Goal: Feedback & Contribution: Submit feedback/report problem

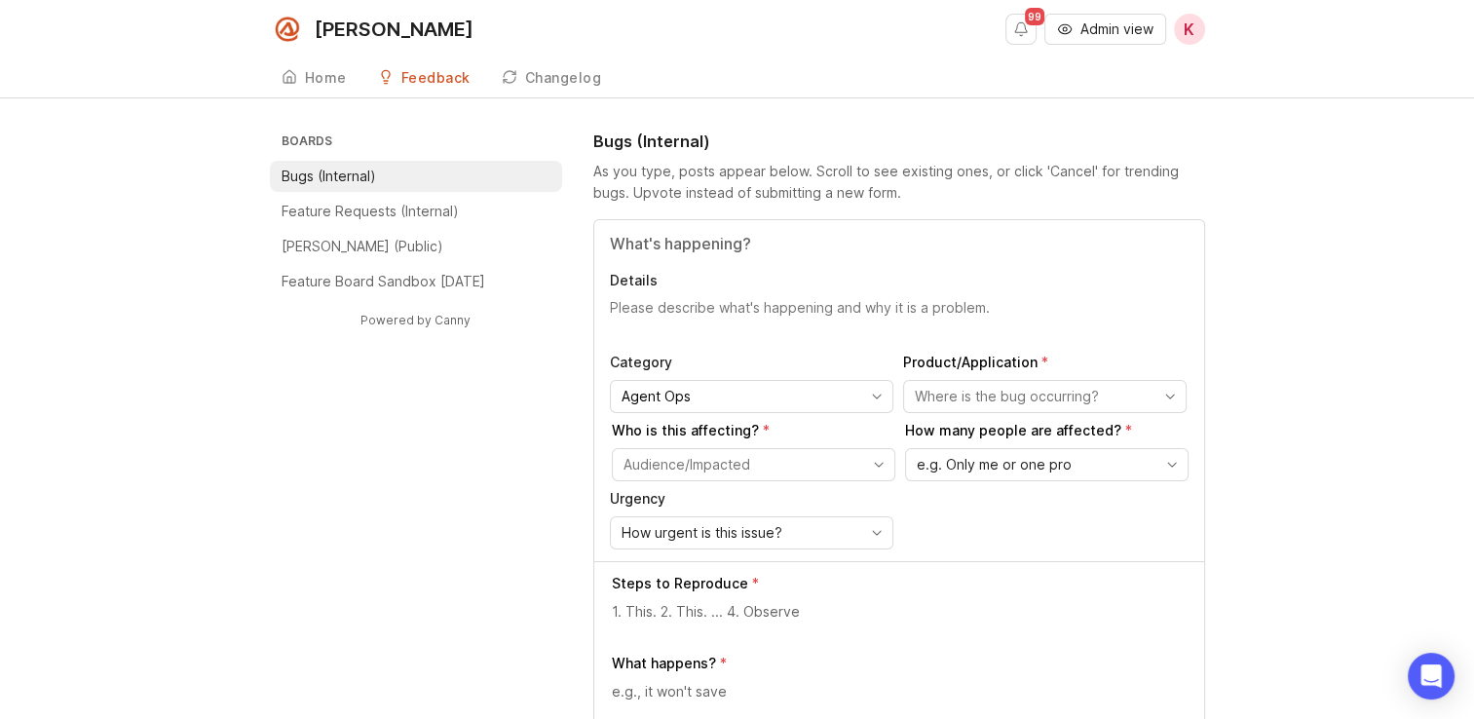
click at [1084, 29] on span "Admin view" at bounding box center [1117, 28] width 73 height 19
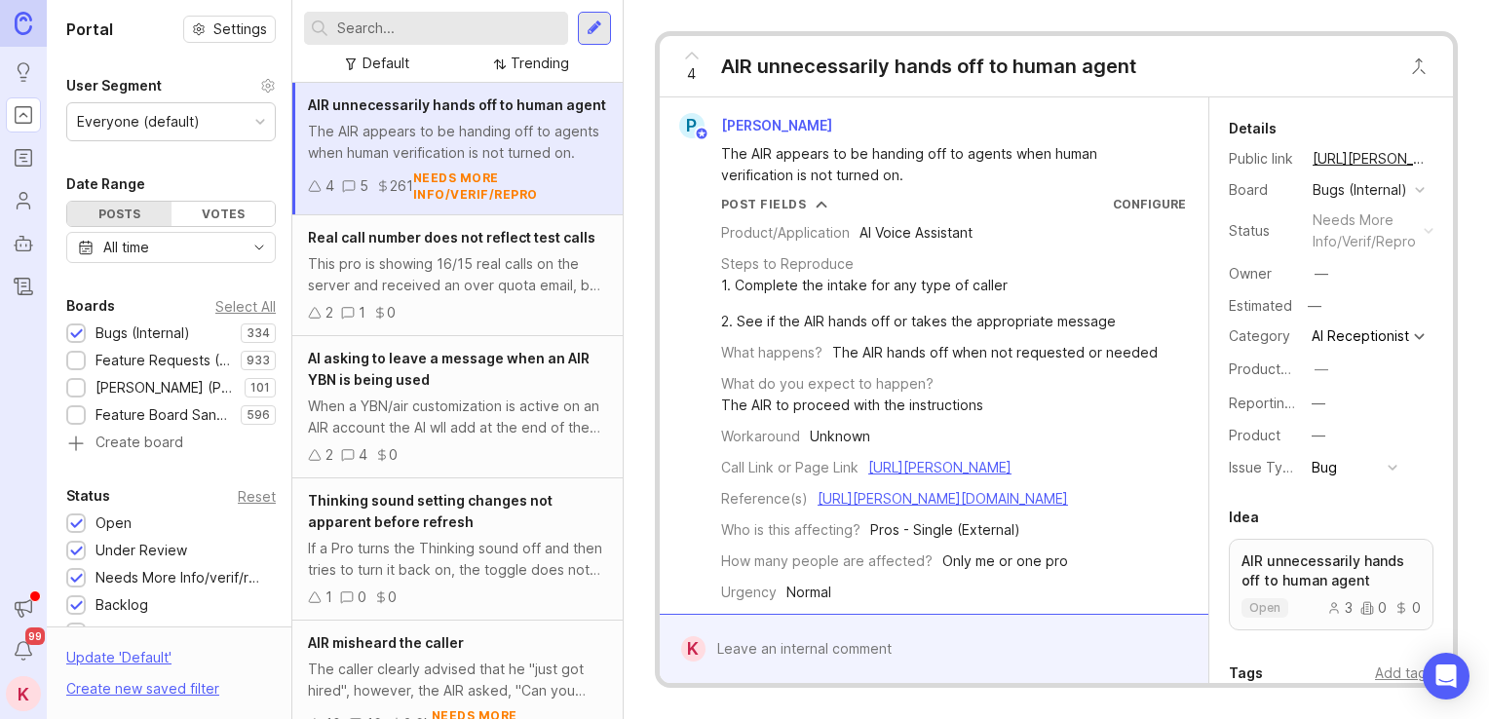
click at [450, 35] on input "text" at bounding box center [448, 28] width 223 height 21
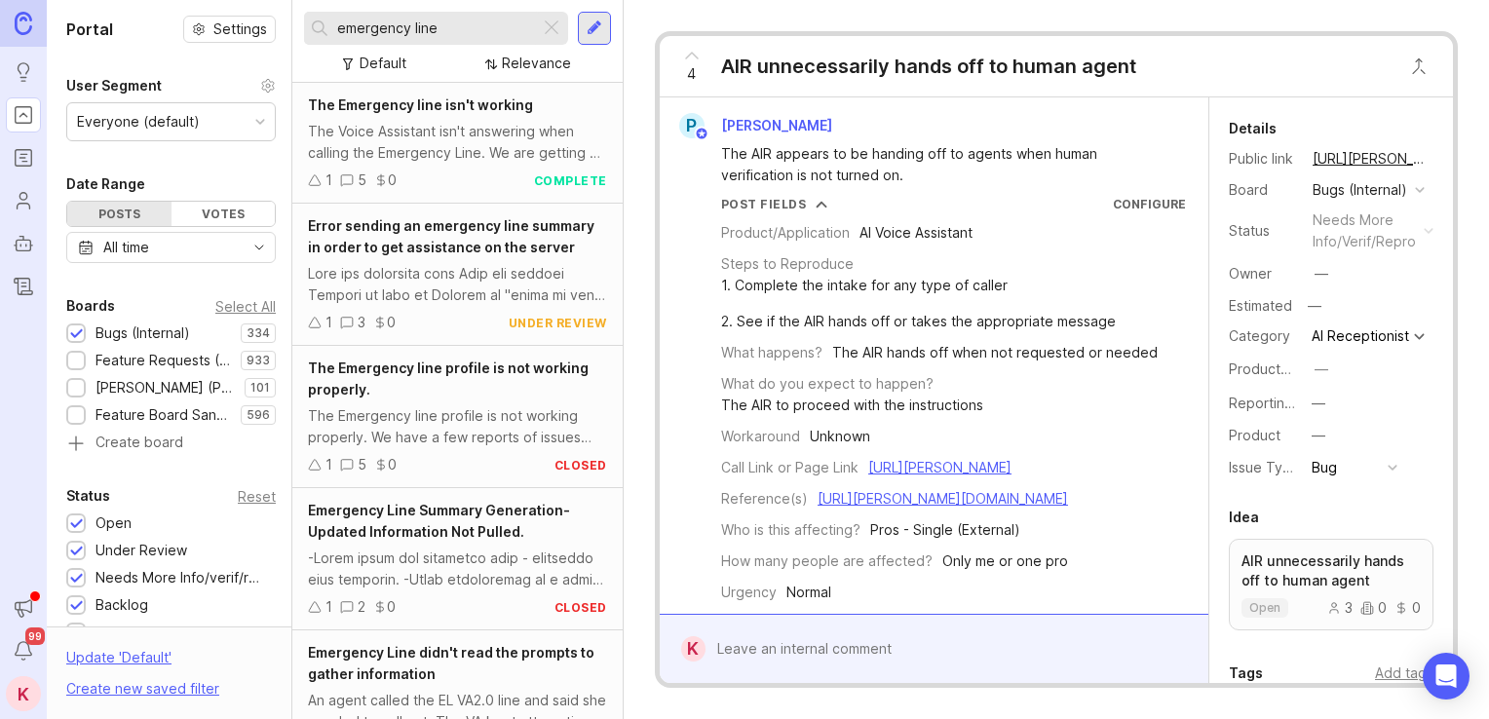
type input "emergency line"
drag, startPoint x: 443, startPoint y: 225, endPoint x: 439, endPoint y: 285, distance: 60.5
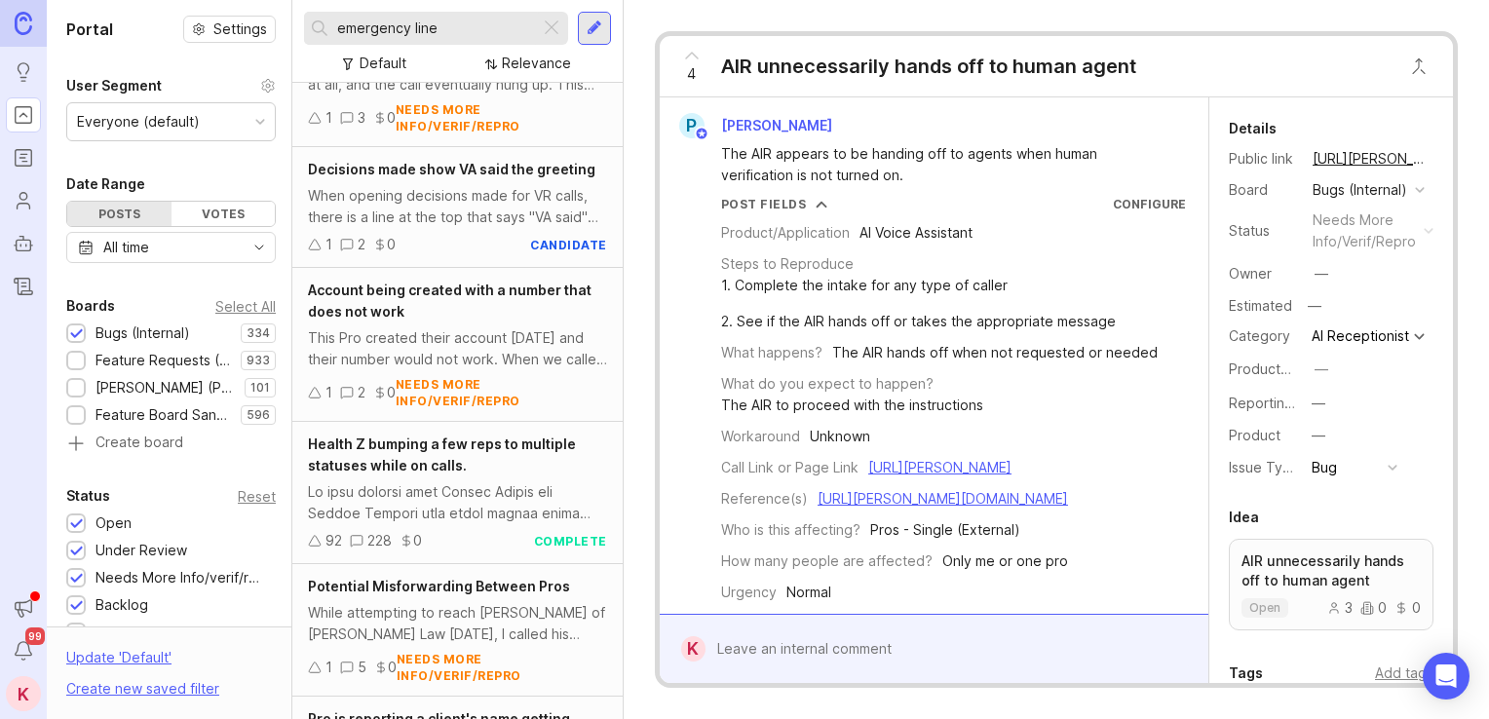
scroll to position [3718, 0]
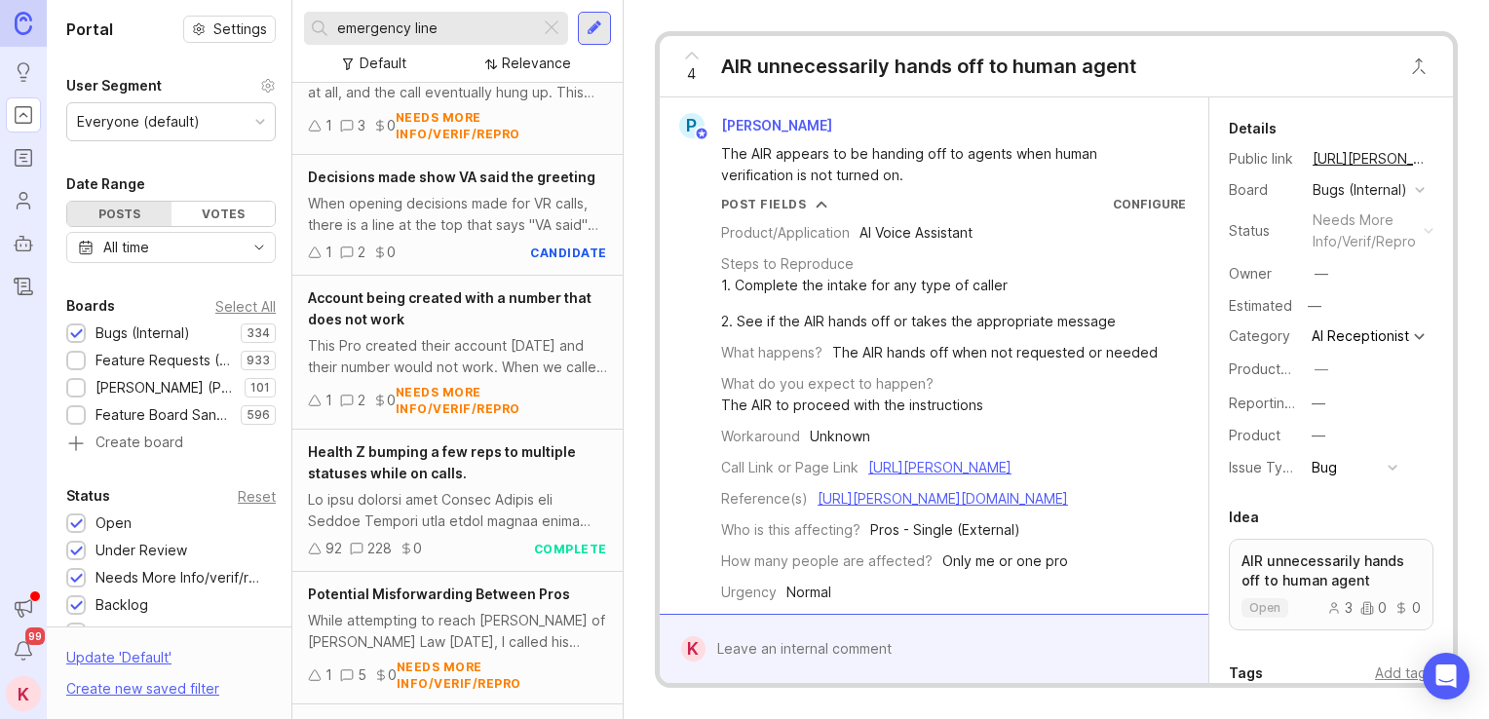
click at [595, 28] on div at bounding box center [595, 28] width 16 height 18
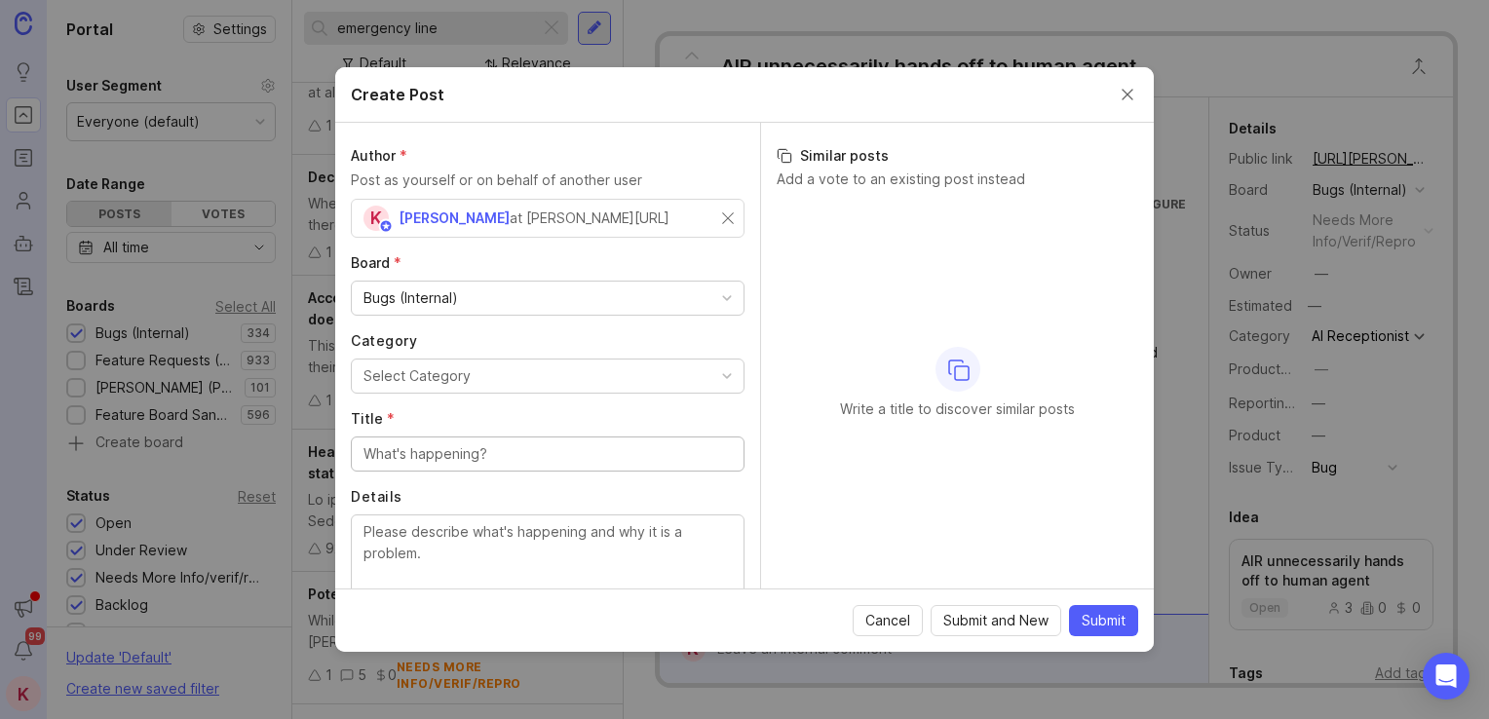
click at [452, 287] on div "Bugs (Internal)" at bounding box center [410, 297] width 95 height 21
click at [452, 271] on label "Board *" at bounding box center [548, 262] width 394 height 19
click at [437, 378] on div "Select Category" at bounding box center [416, 375] width 107 height 21
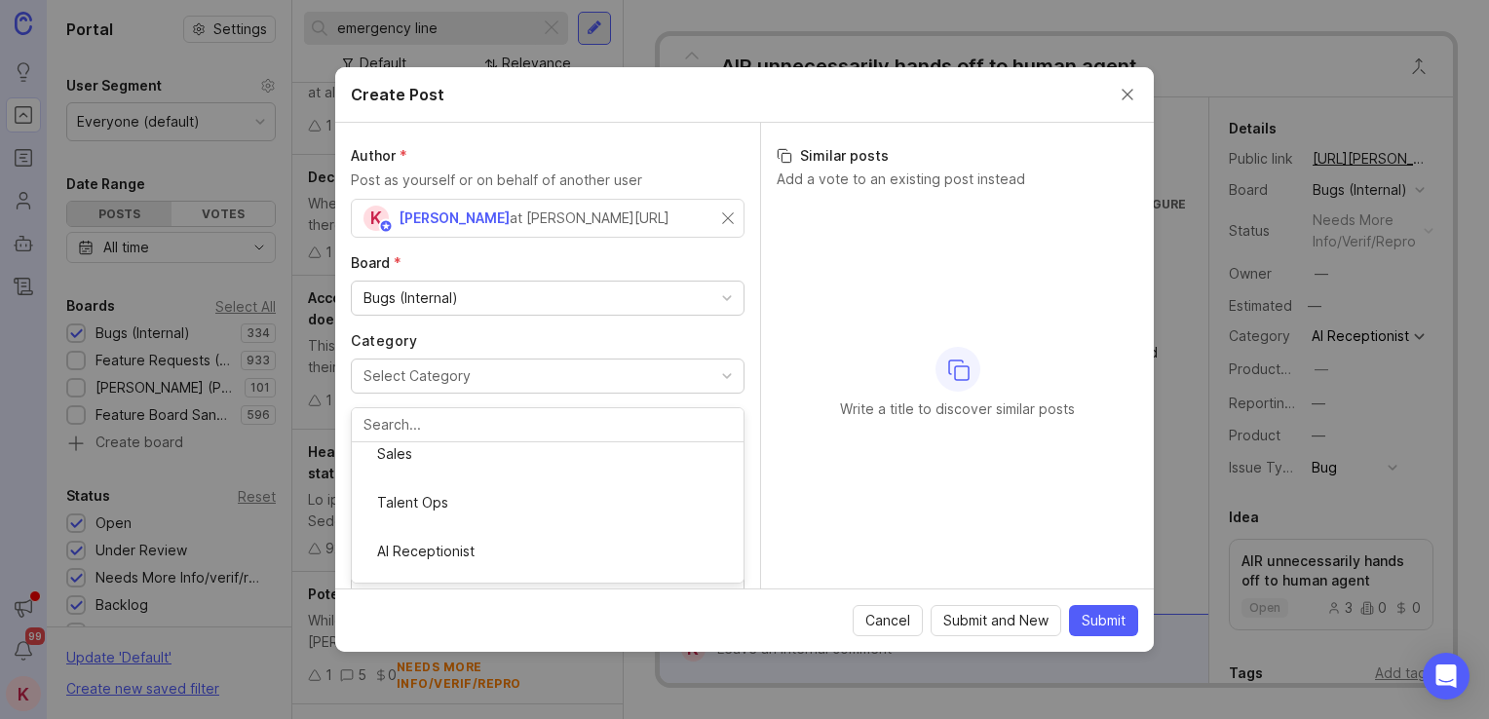
scroll to position [355, 0]
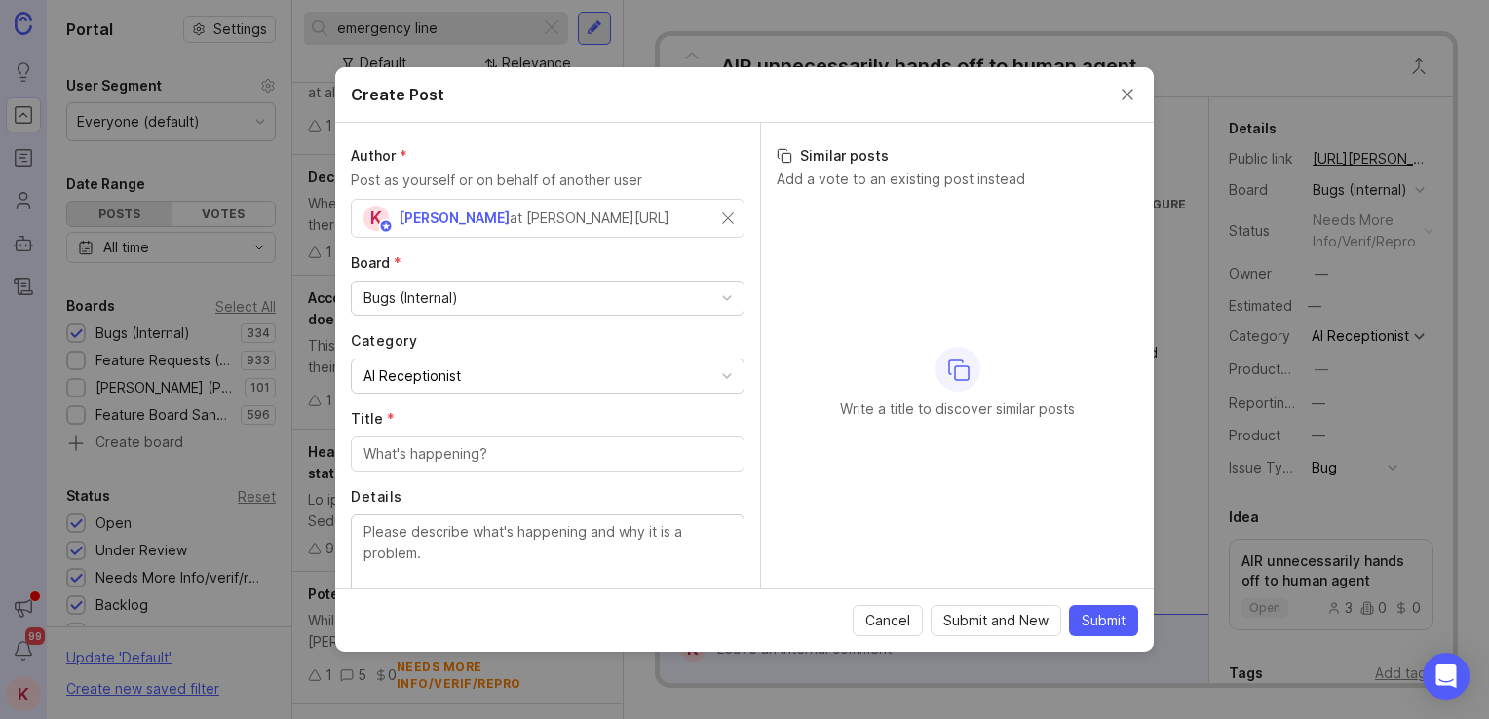
click at [460, 457] on input "Title *" at bounding box center [547, 453] width 368 height 21
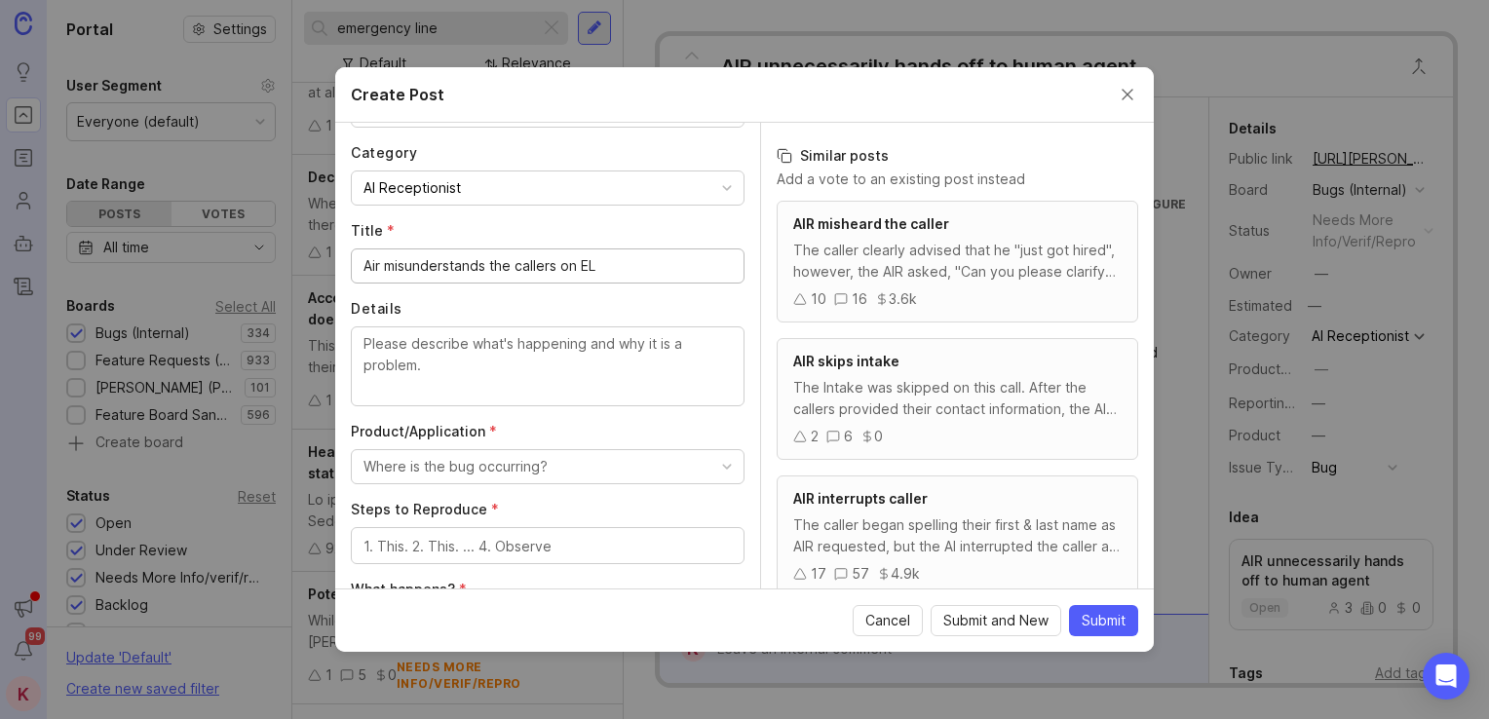
scroll to position [191, 0]
type input "Air misunderstands the callers on EL"
click at [577, 347] on textarea "Details" at bounding box center [547, 362] width 368 height 64
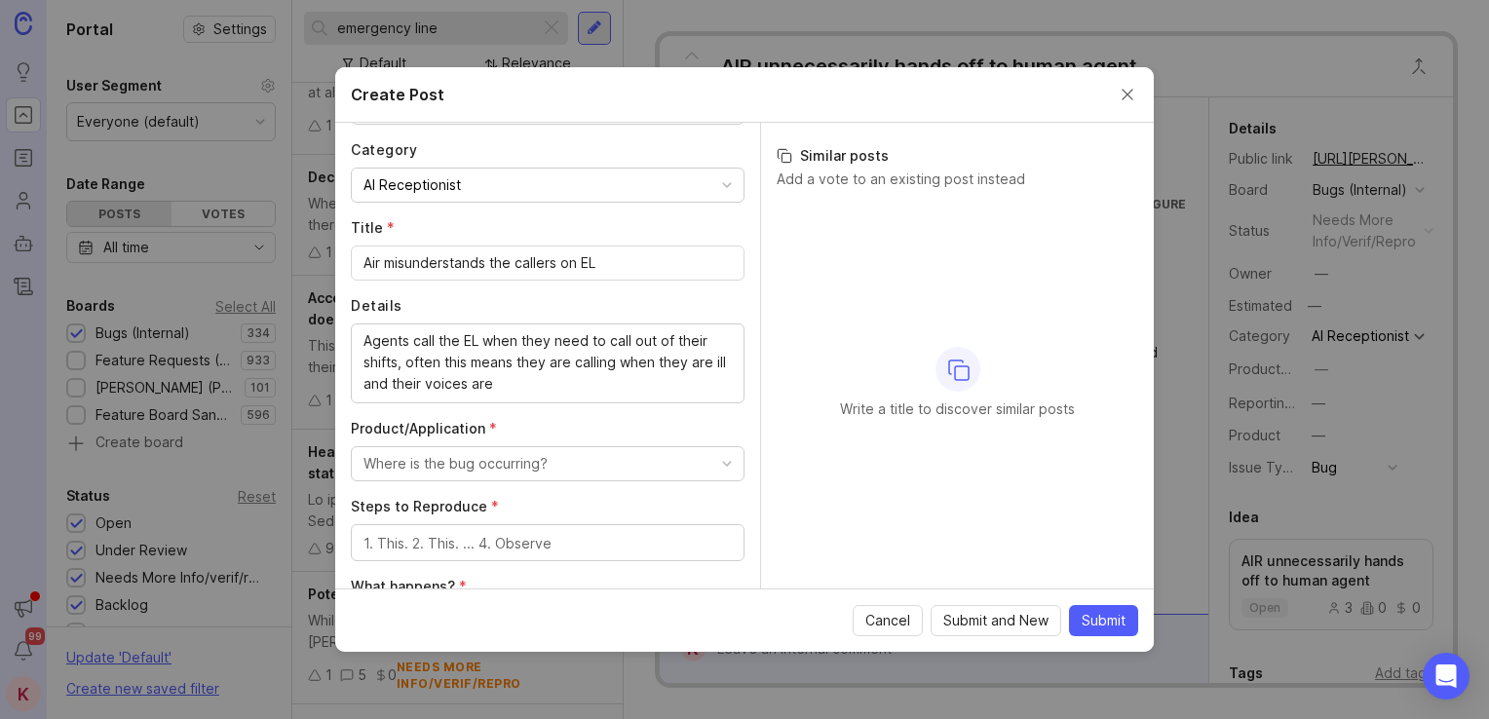
click at [590, 399] on div "Agents call the EL when they need to call out of their shifts, often this means…" at bounding box center [548, 363] width 394 height 80
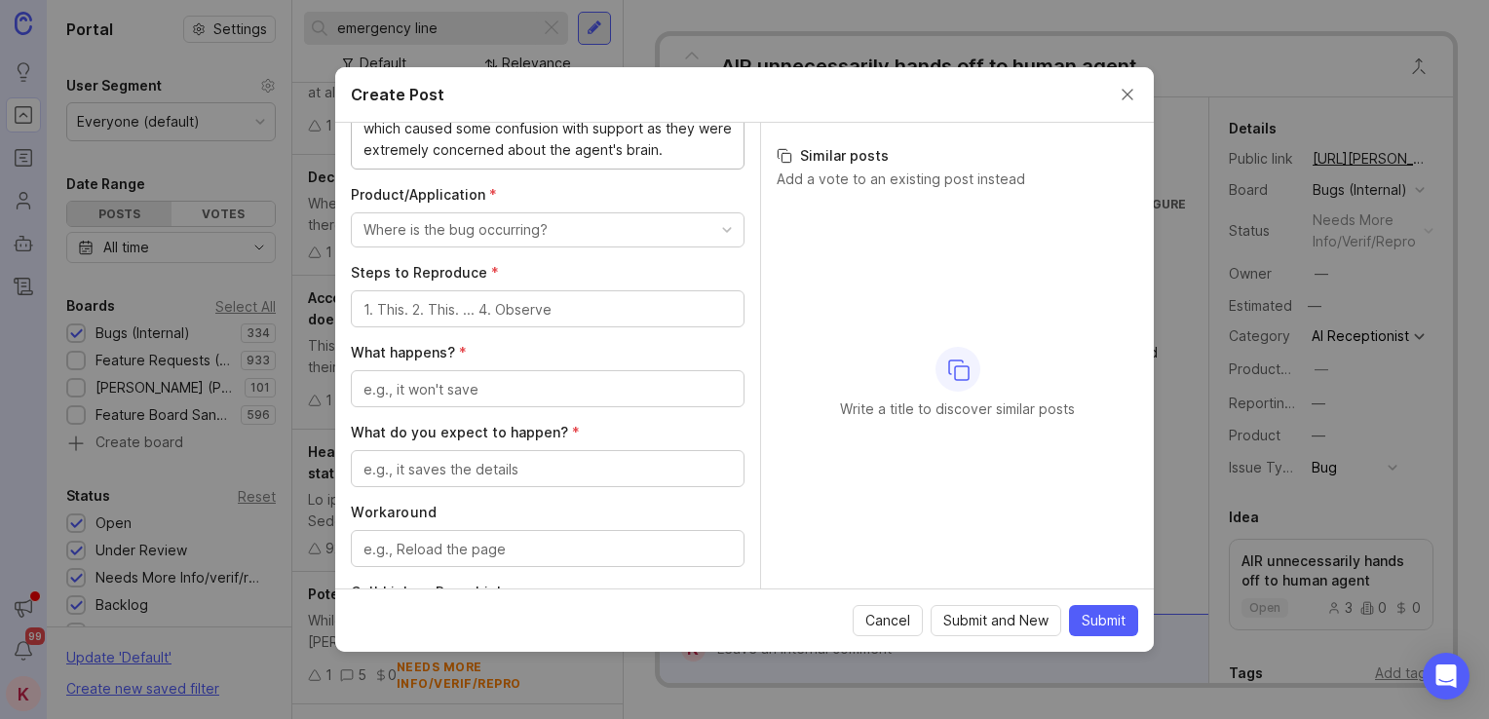
scroll to position [578, 0]
type textarea "Agents call the EL when they need to call out of their shifts, often this means…"
click at [721, 221] on button "Where is the bug occurring?" at bounding box center [548, 226] width 394 height 35
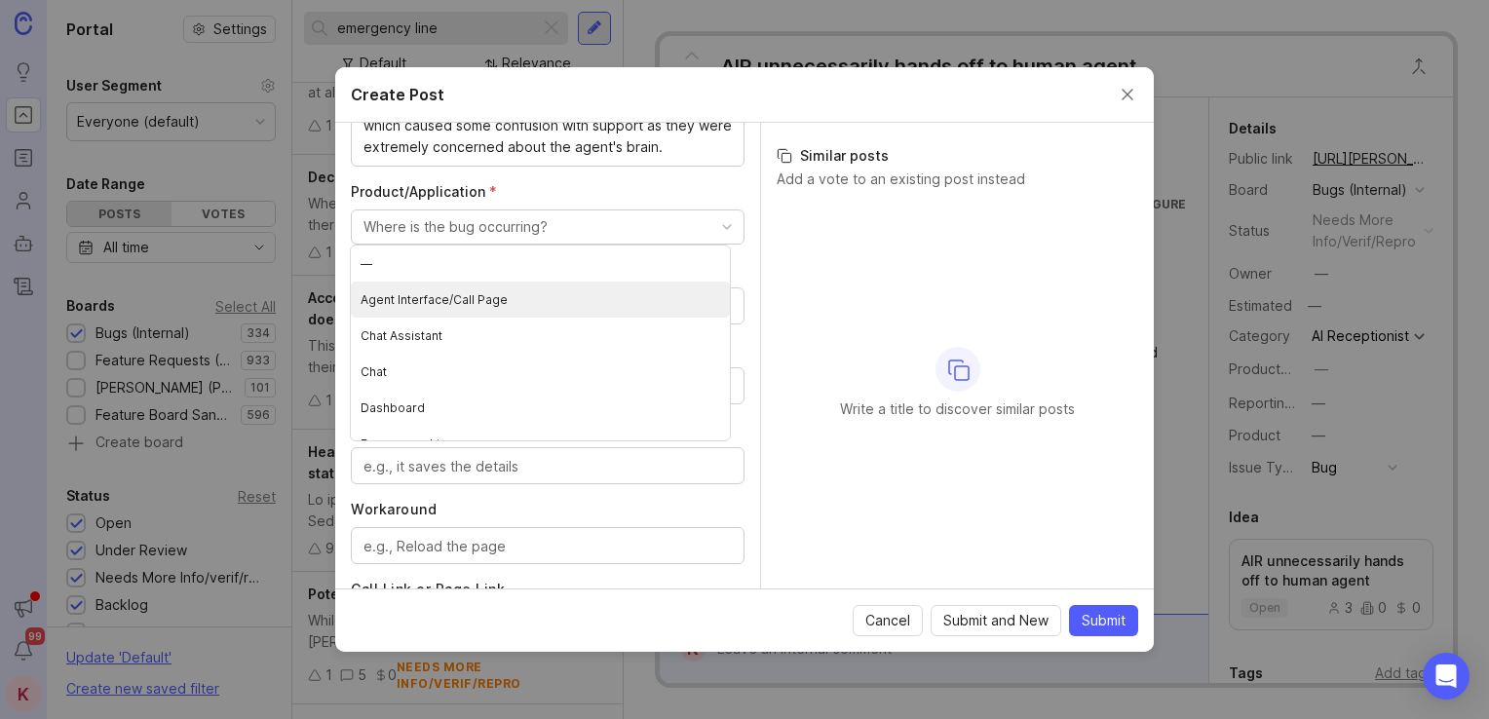
scroll to position [238, 0]
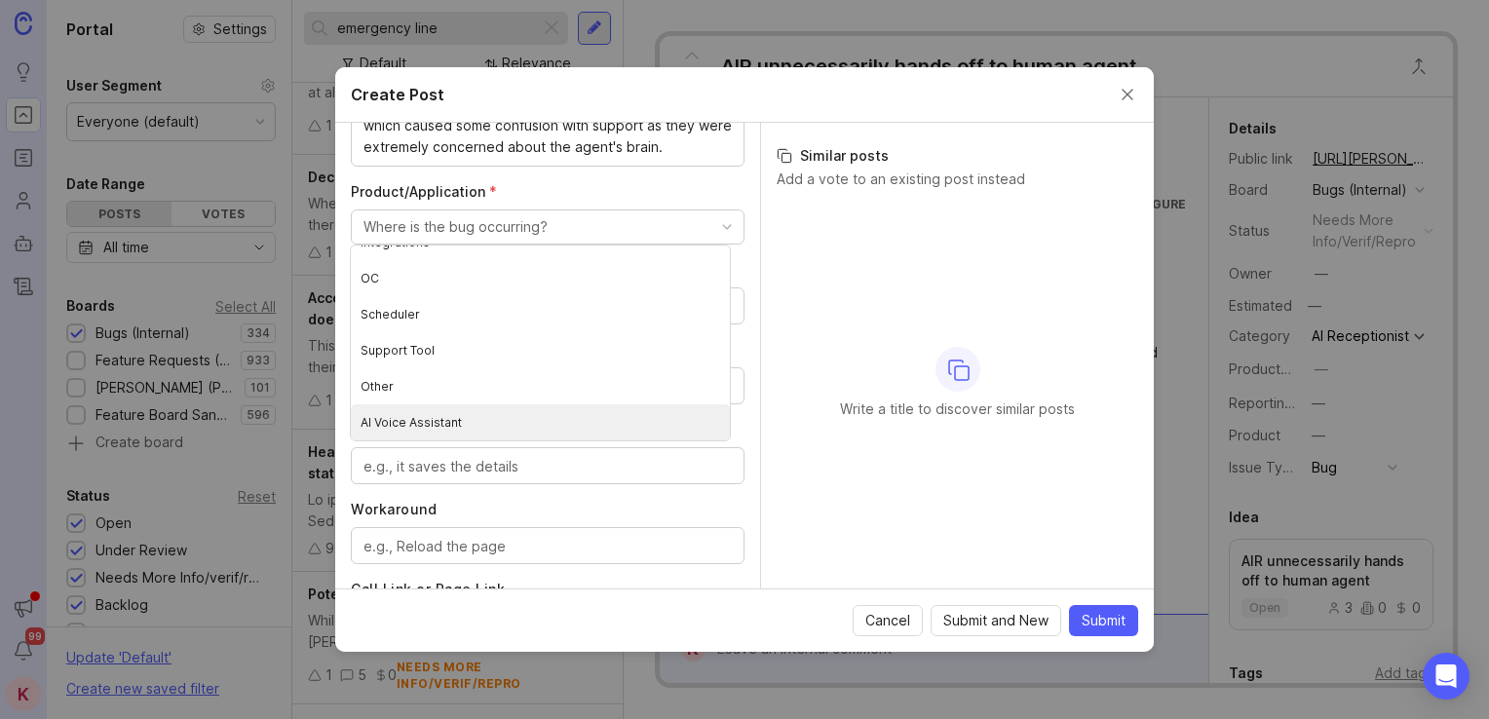
click at [522, 415] on Assistant "AI Voice Assistant" at bounding box center [540, 422] width 379 height 36
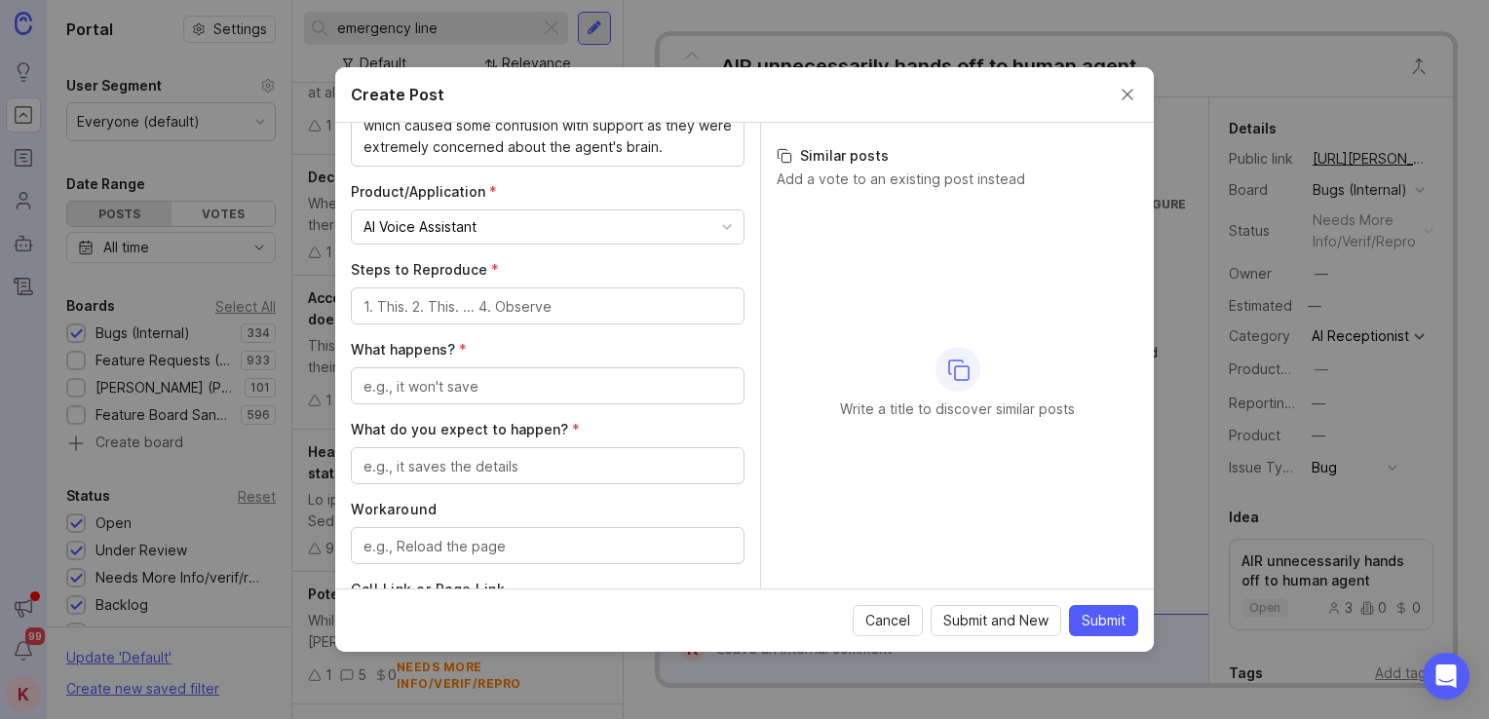
click at [503, 316] on div at bounding box center [548, 305] width 394 height 37
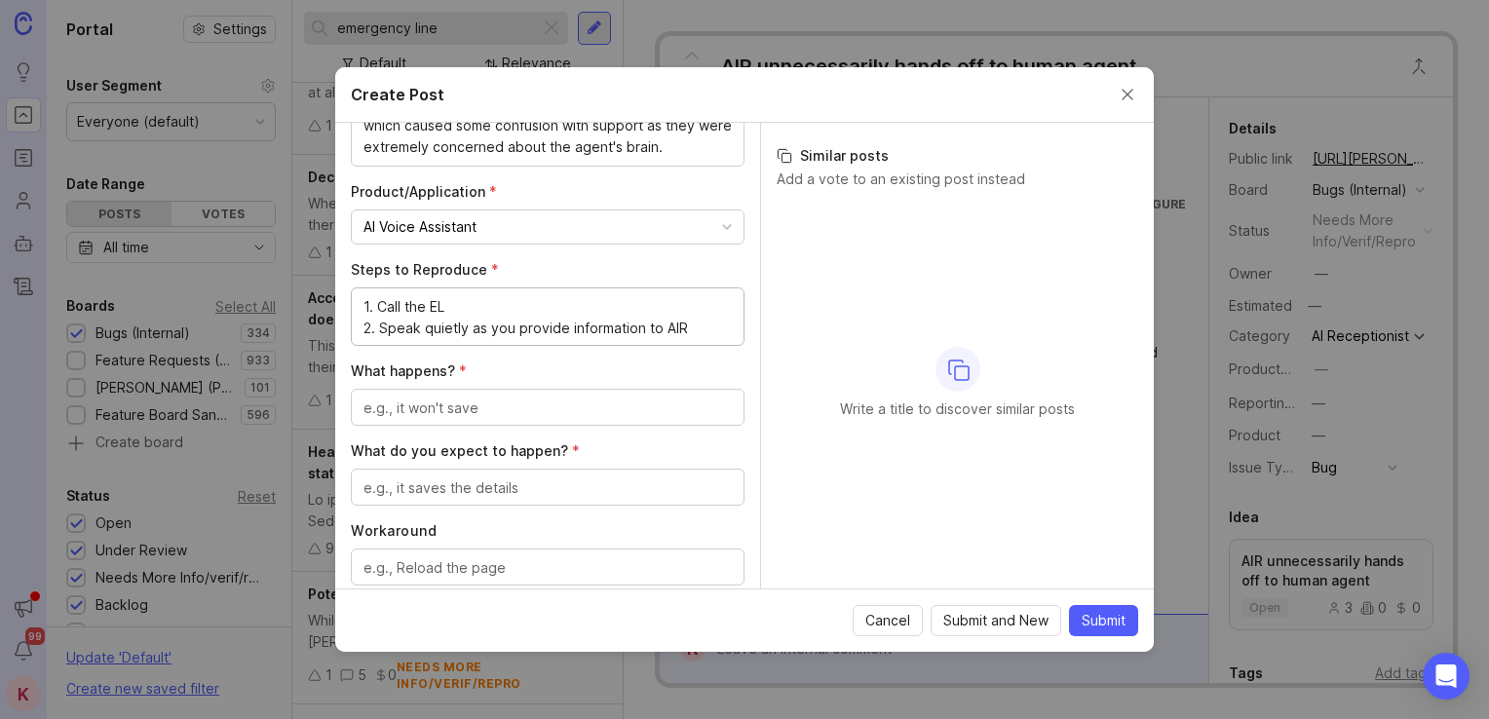
type textarea "1. Call the EL 2. Speak quietly as you provide information to AIR"
click at [487, 401] on textarea "What happens? *" at bounding box center [547, 408] width 368 height 21
click at [559, 413] on textarea "It misunderstands your" at bounding box center [547, 408] width 368 height 21
click at [498, 407] on textarea "It misunderstands your" at bounding box center [547, 408] width 368 height 21
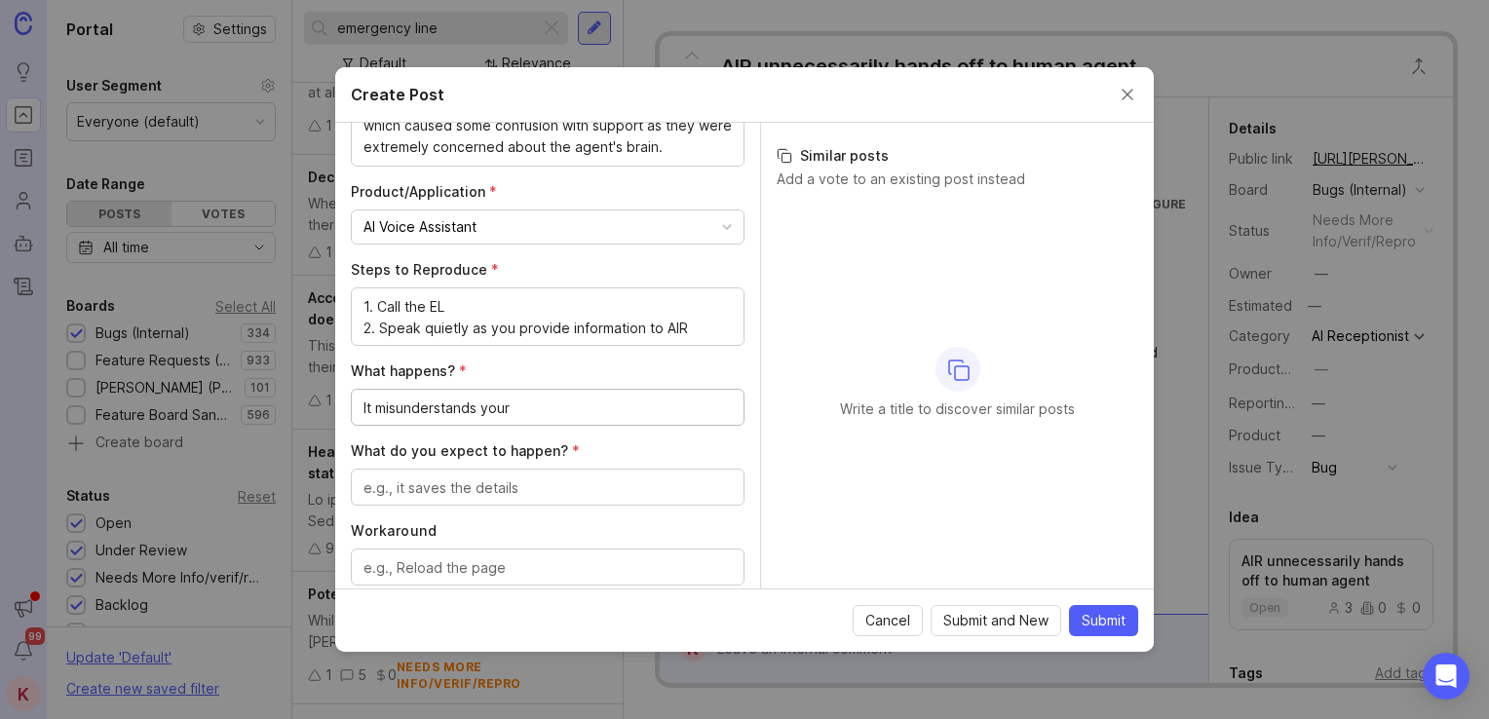
click at [498, 407] on textarea "It misunderstands your" at bounding box center [547, 408] width 368 height 21
type textarea "It misunderstands details"
click at [503, 495] on textarea "What do you expect to happen? *" at bounding box center [547, 487] width 368 height 21
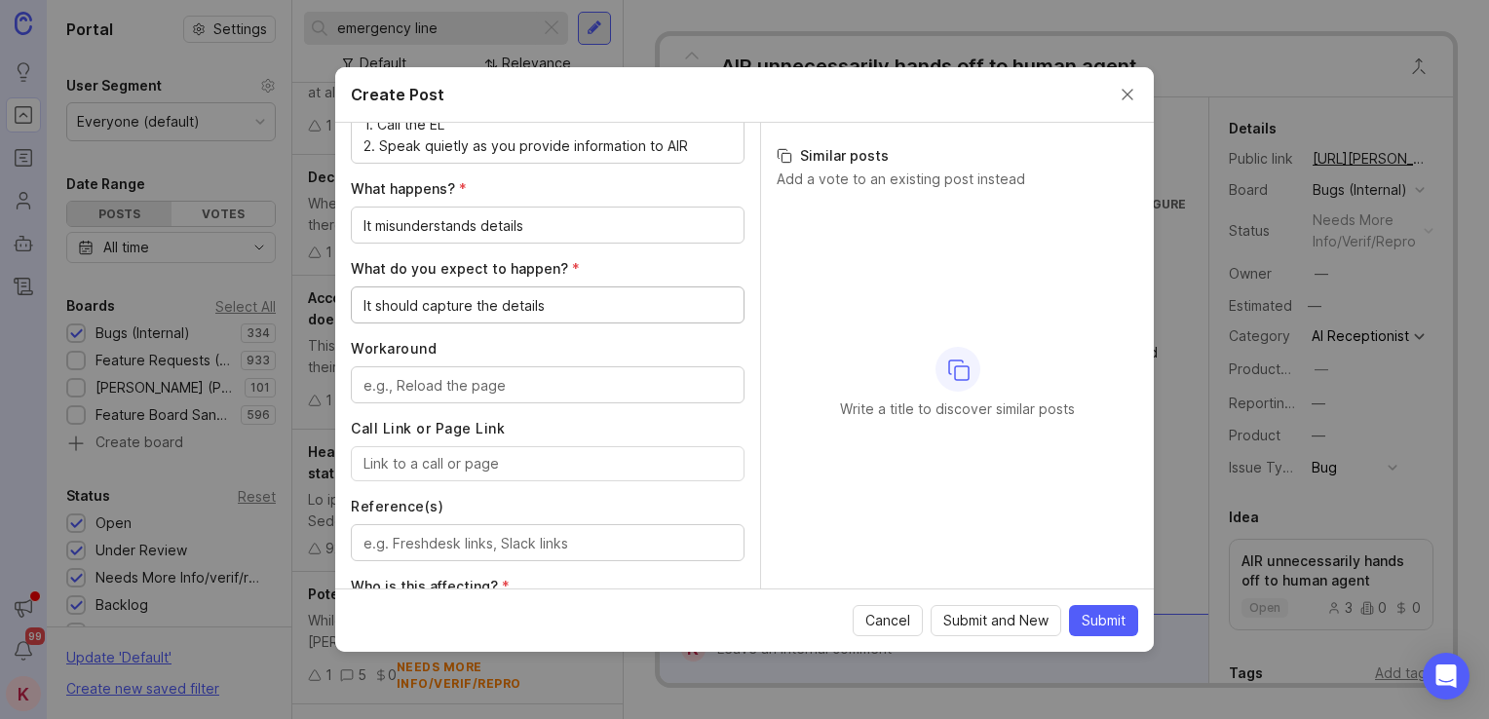
scroll to position [763, 0]
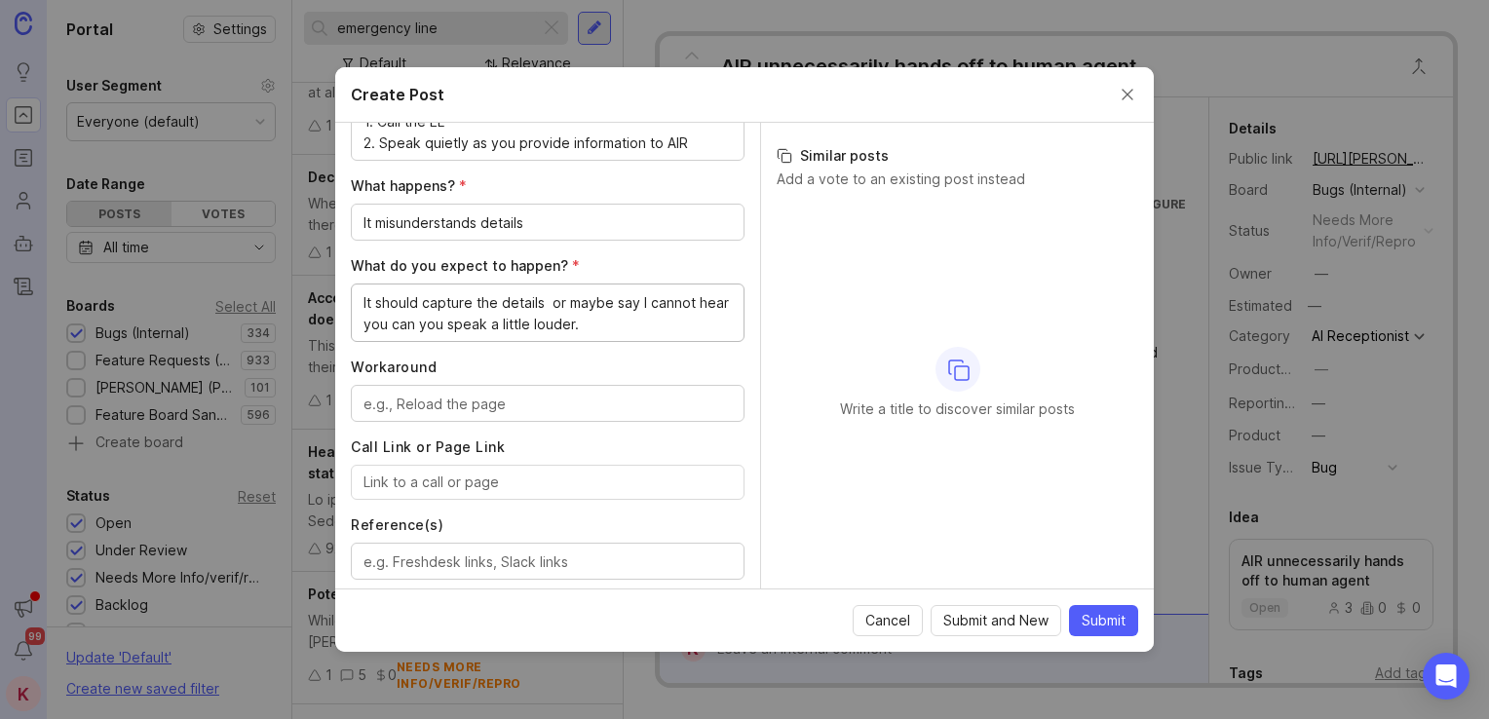
type textarea "It should capture the details or maybe say I cannot hear you can you speak a li…"
click at [436, 480] on input "Call Link or Page Link" at bounding box center [547, 482] width 368 height 21
paste input "[URL][PERSON_NAME]"
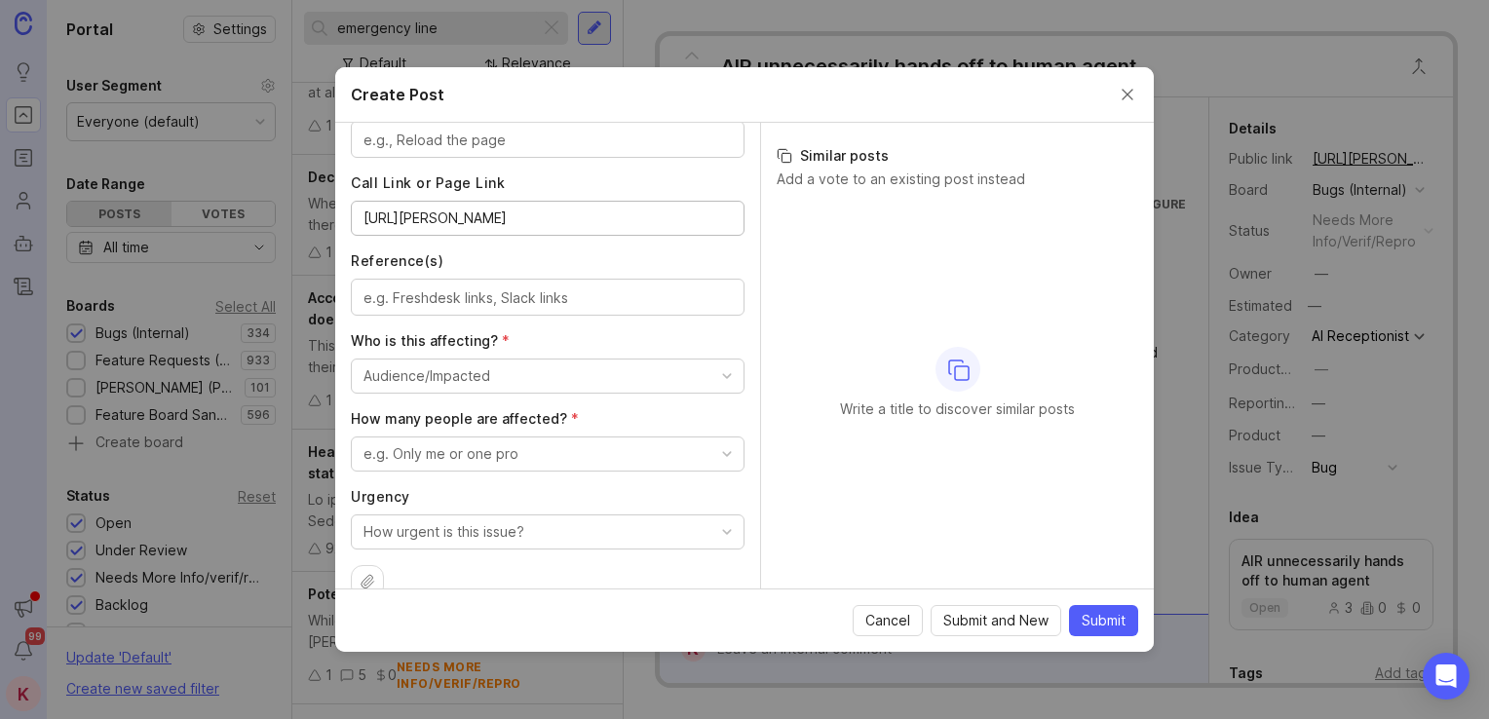
scroll to position [1029, 0]
type input "[URL][PERSON_NAME]"
click at [655, 376] on button "Audience/Impacted" at bounding box center [548, 374] width 394 height 35
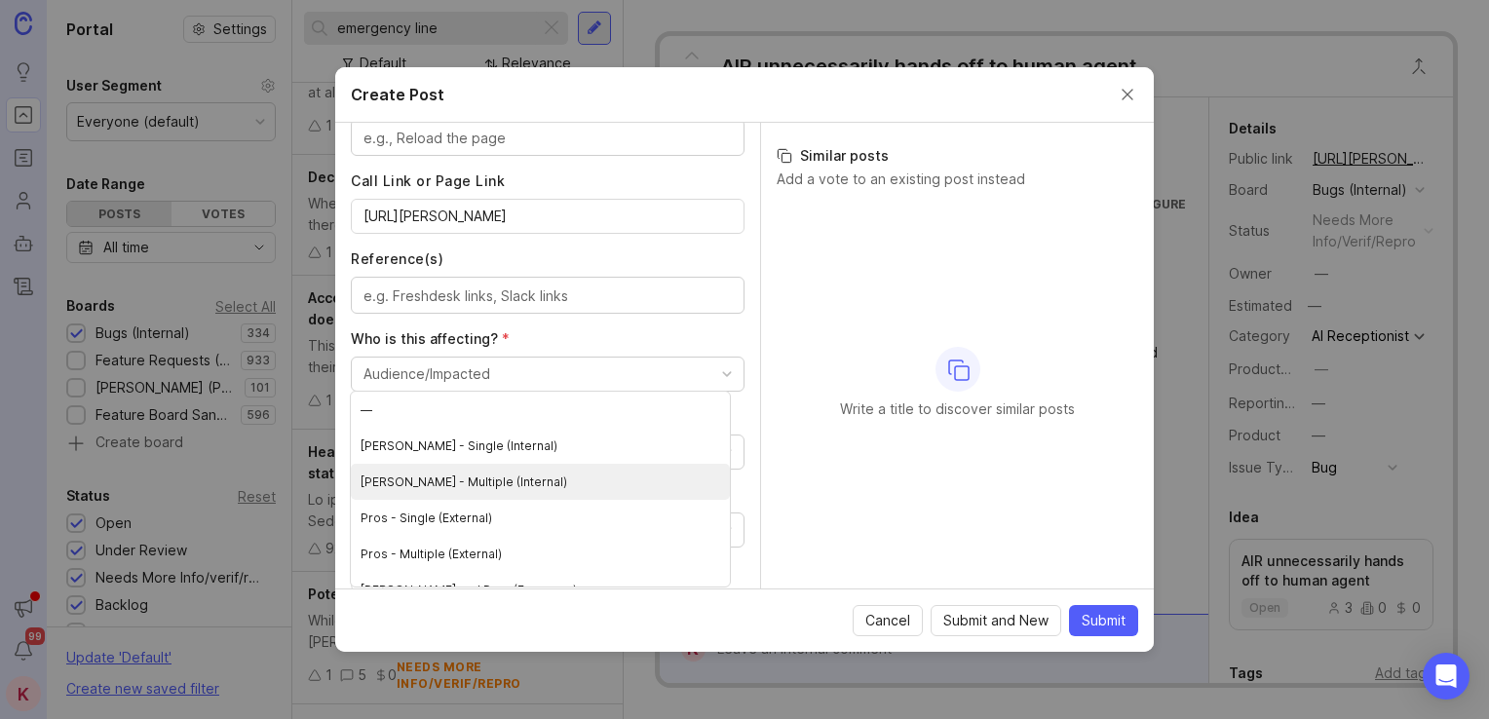
click at [612, 467] on \(Internal\) "[PERSON_NAME] - Multiple (Internal)" at bounding box center [540, 482] width 379 height 36
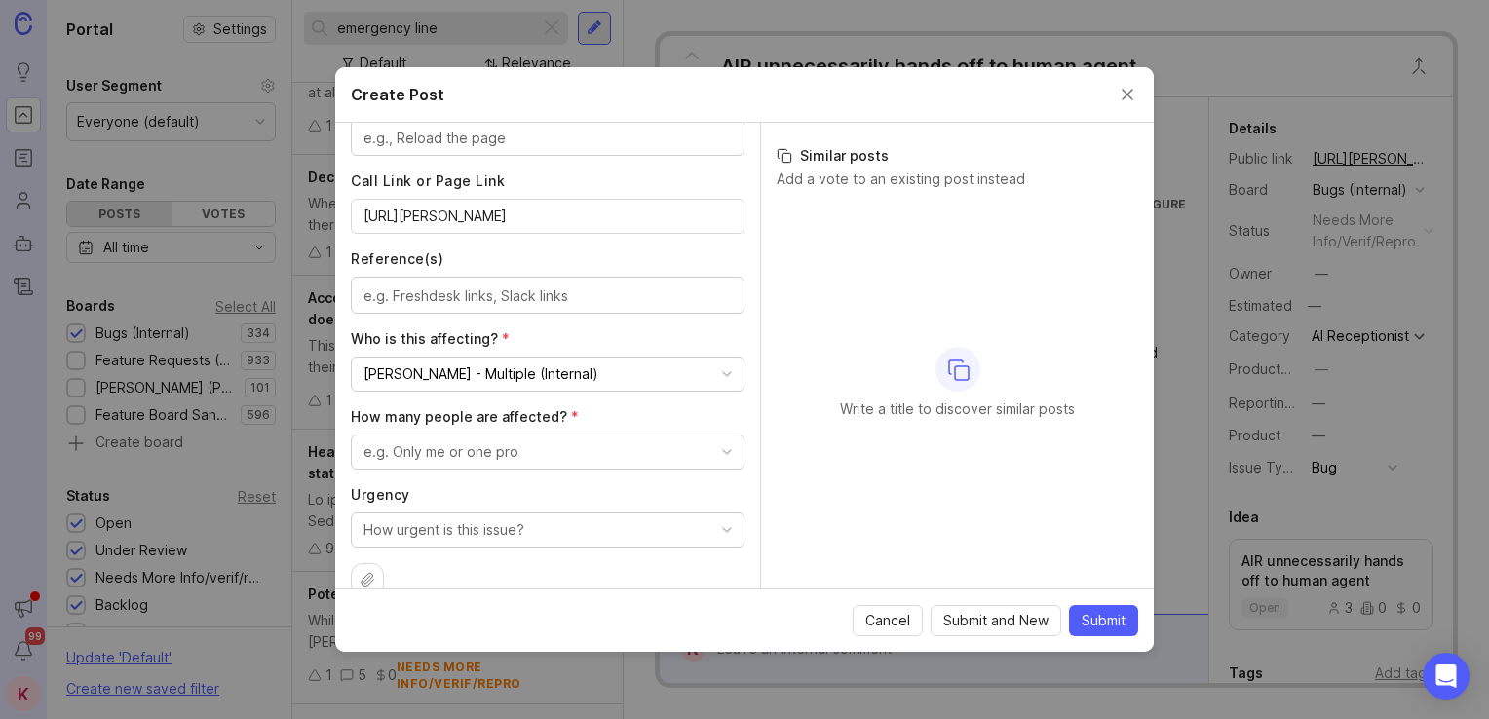
click at [703, 454] on button "e.g. Only me or one pro" at bounding box center [548, 452] width 394 height 35
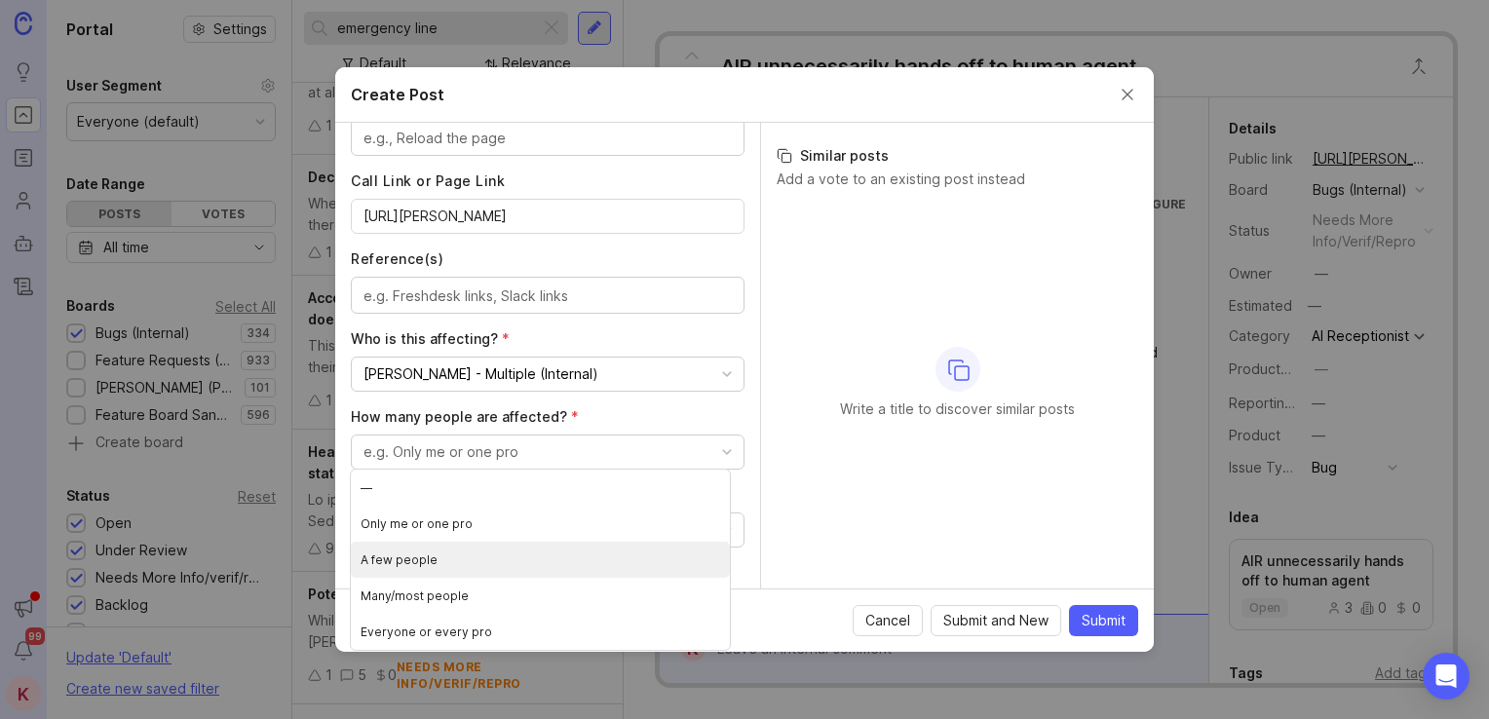
click at [653, 547] on people "A few people" at bounding box center [540, 560] width 379 height 36
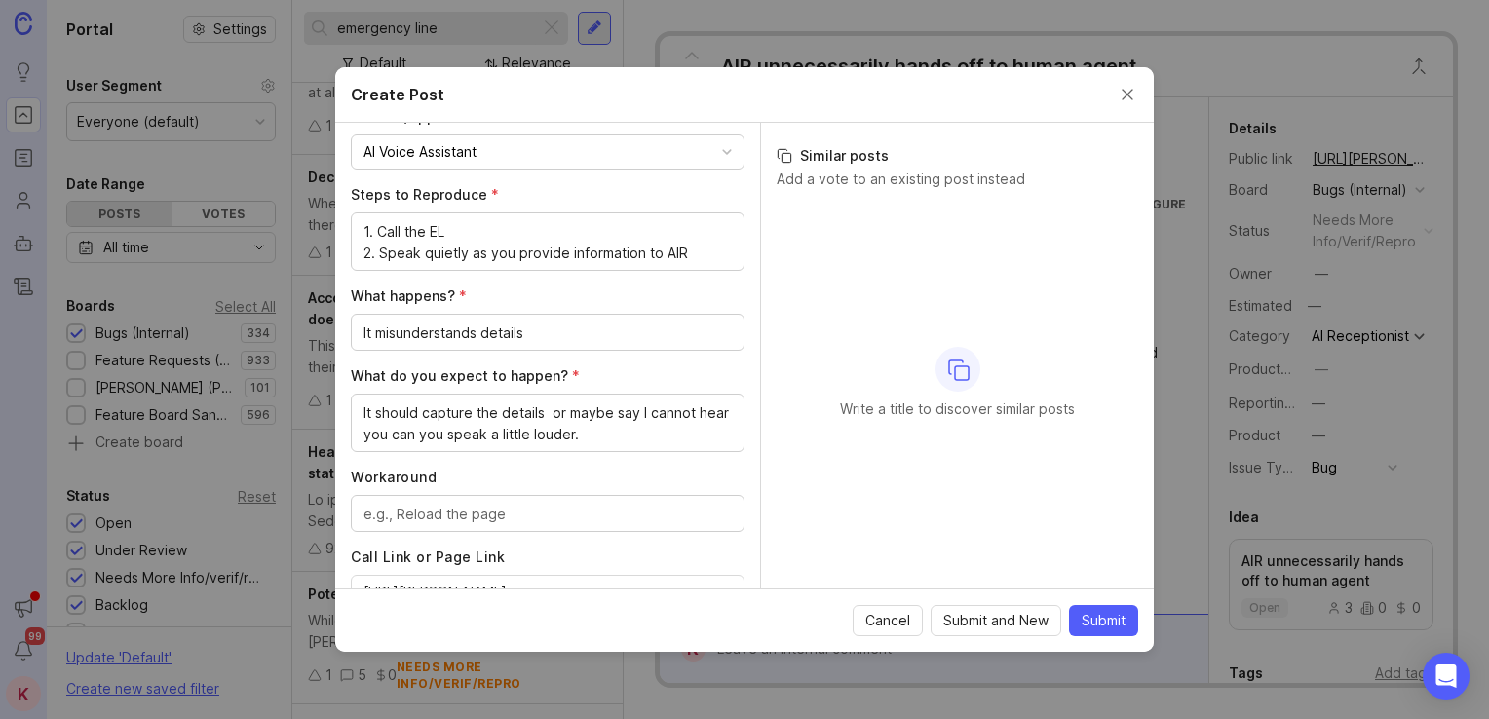
scroll to position [323, 0]
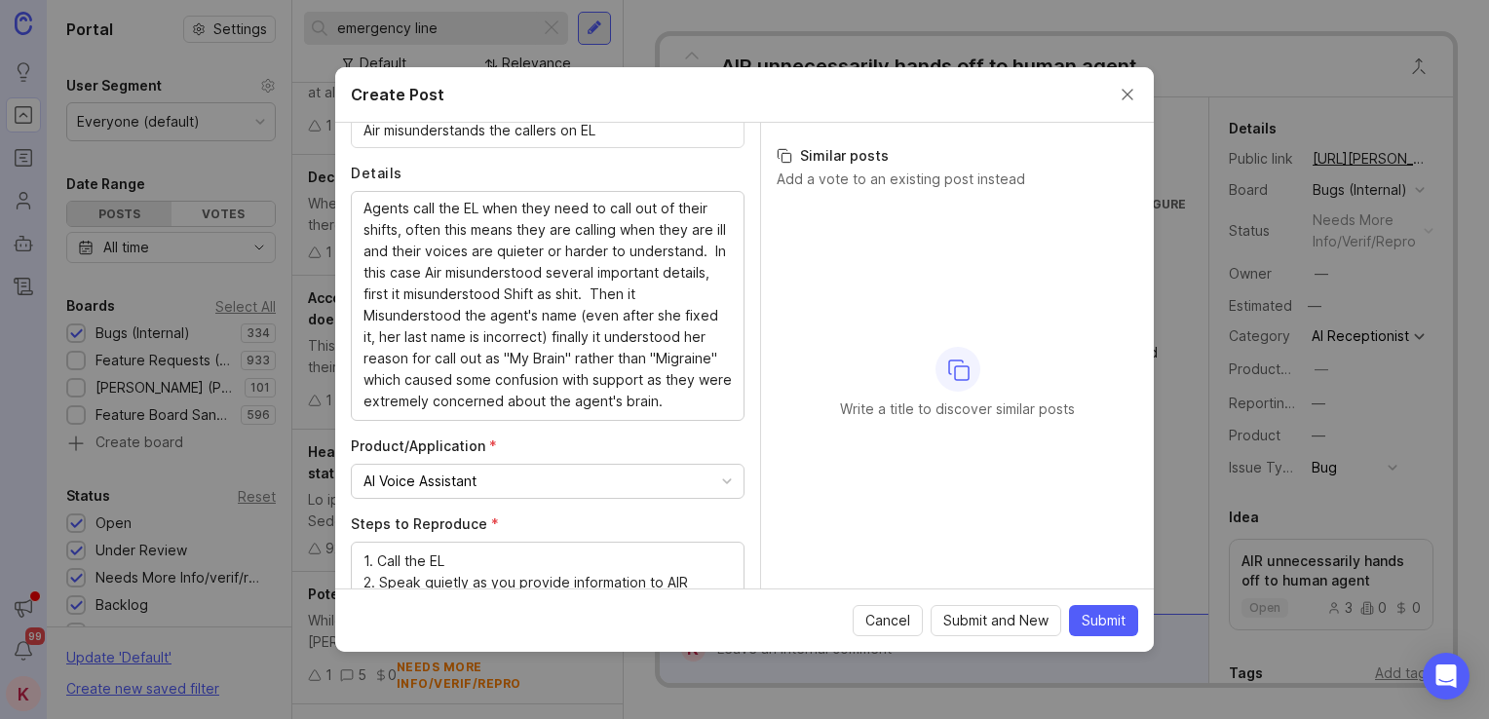
drag, startPoint x: 740, startPoint y: 271, endPoint x: 721, endPoint y: 227, distance: 47.6
click at [737, 239] on div "Author * Post as yourself or on behalf of another user K [PERSON_NAME] at [PERS…" at bounding box center [547, 356] width 425 height 466
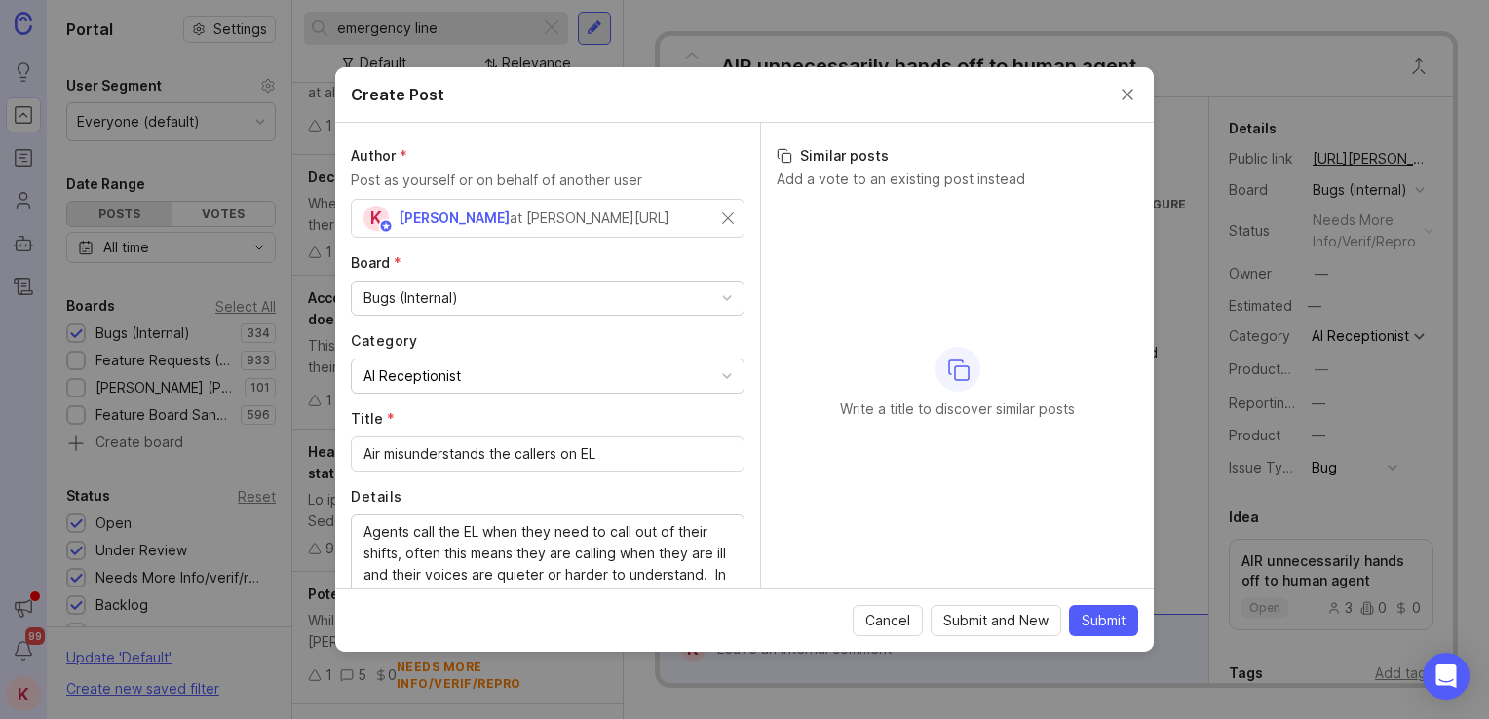
click at [1107, 623] on span "Submit" at bounding box center [1104, 620] width 44 height 19
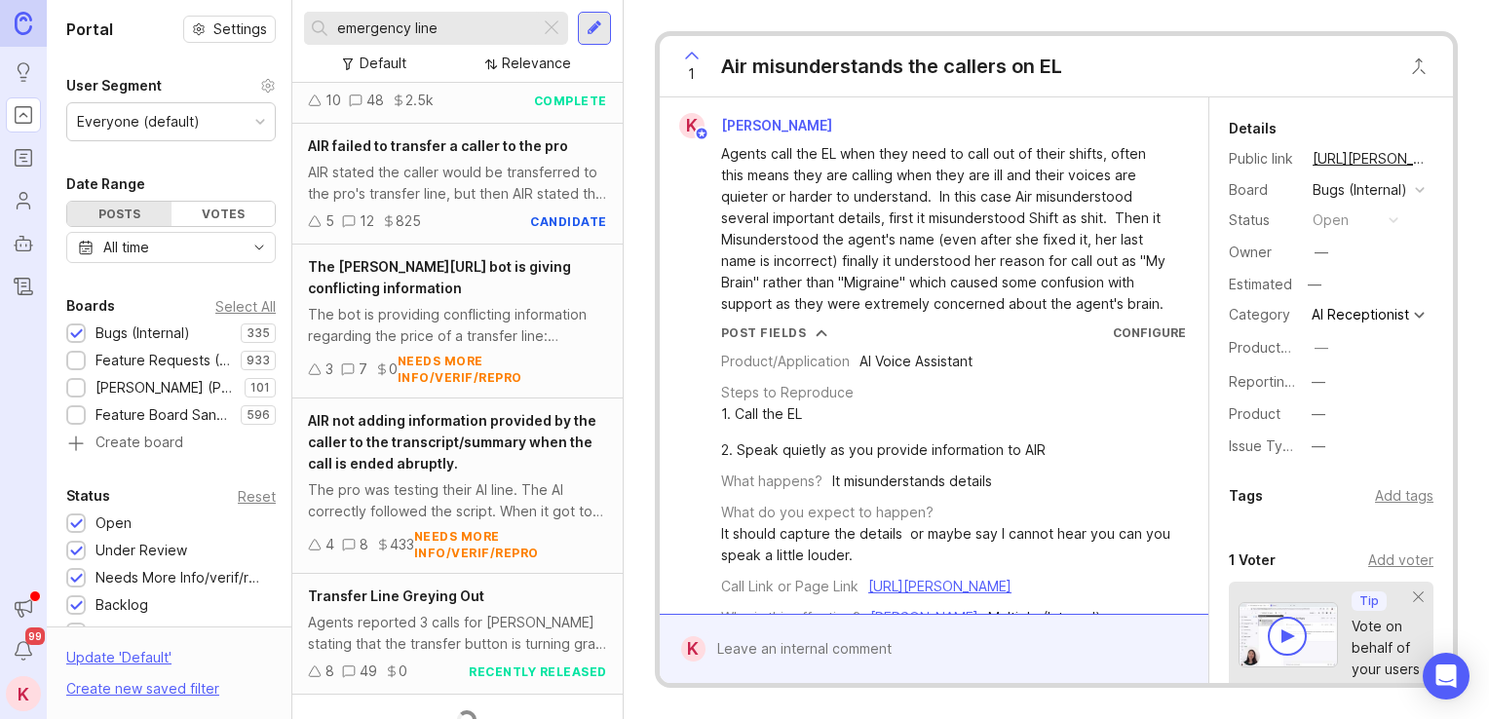
scroll to position [3718, 0]
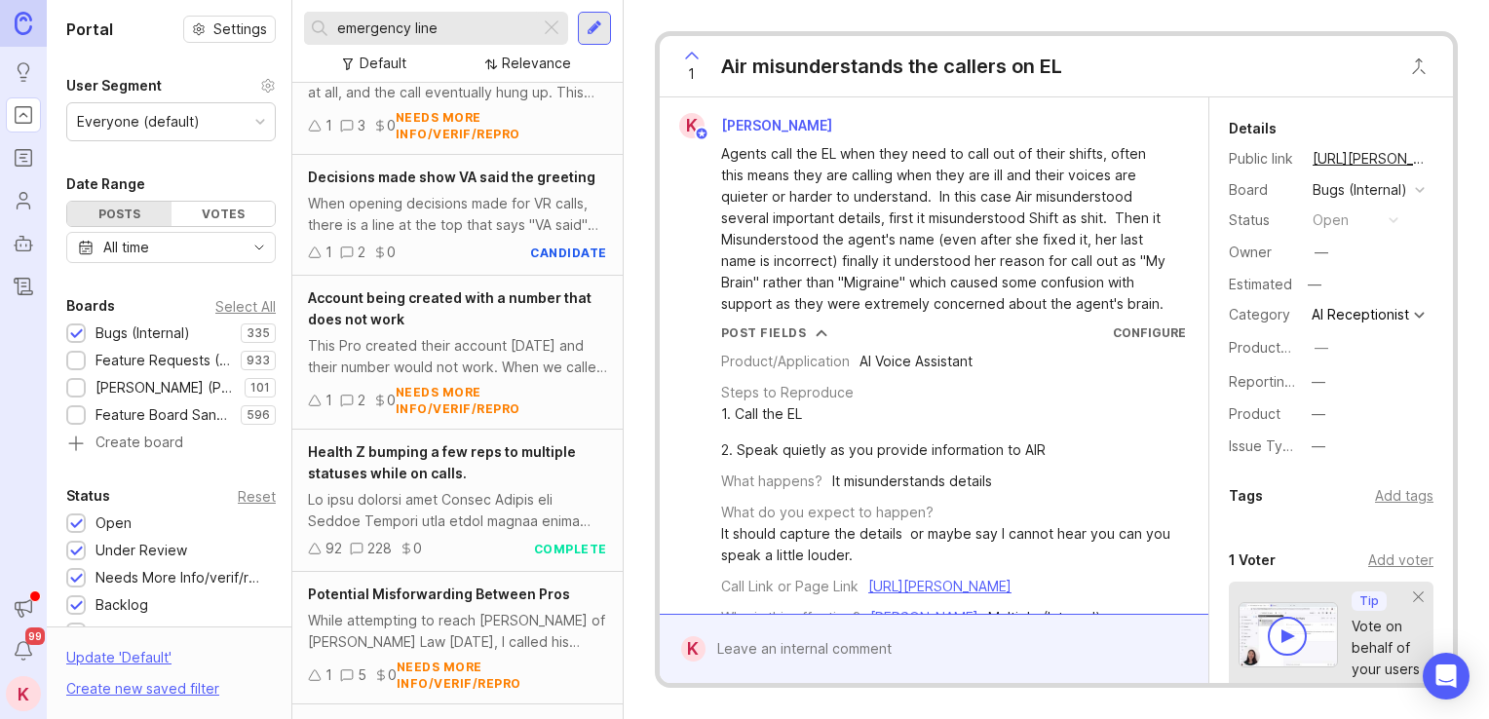
click at [1433, 160] on button "copy icon" at bounding box center [1446, 158] width 27 height 27
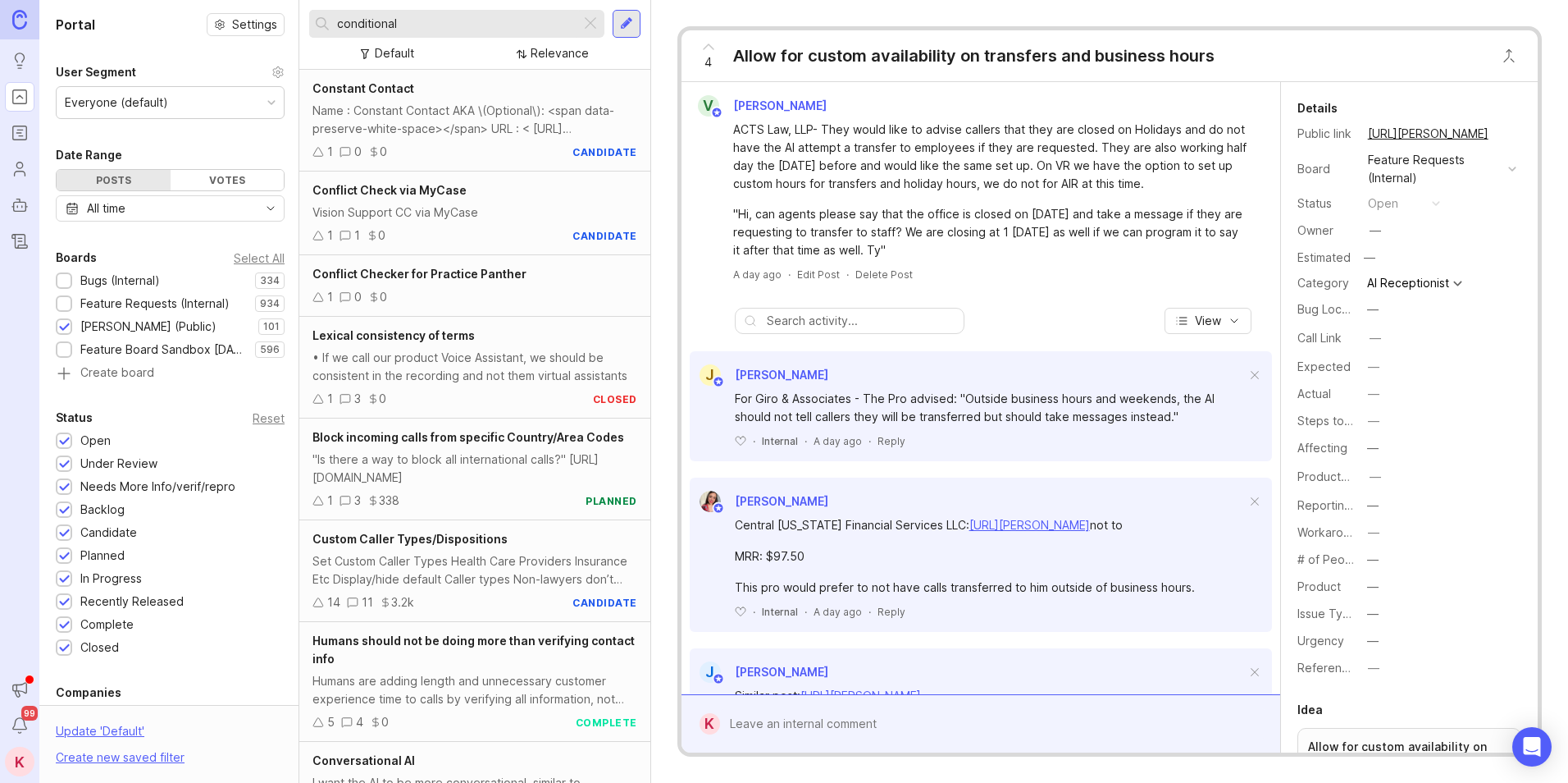
click at [710, 61] on span "4" at bounding box center [708, 61] width 8 height 18
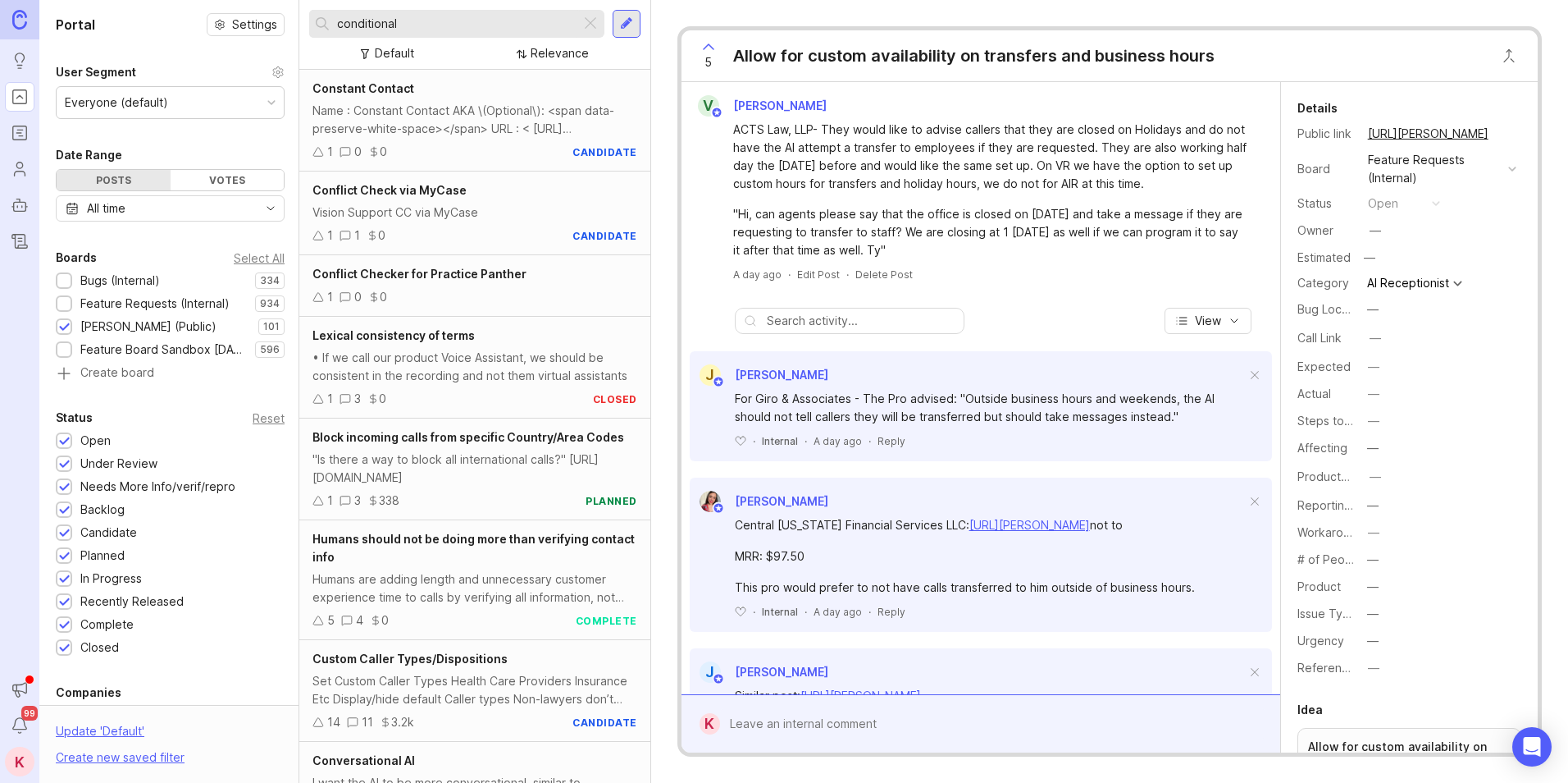
click at [225, 43] on div "Portal Settings User Segment Everyone (default) Date Range Posts Votes All time…" at bounding box center [170, 562] width 262 height 1123
